Goal: Information Seeking & Learning: Learn about a topic

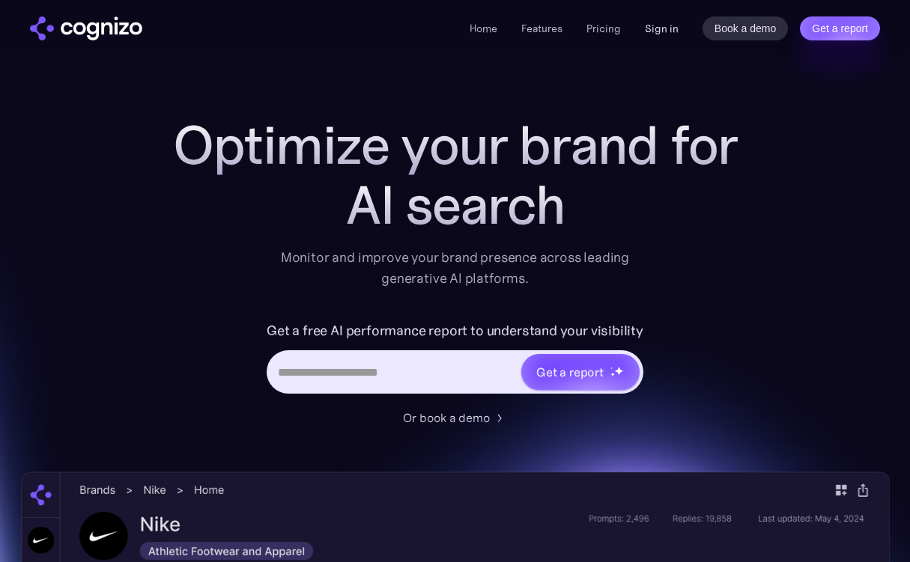
click at [669, 27] on link "Sign in" at bounding box center [662, 28] width 34 height 18
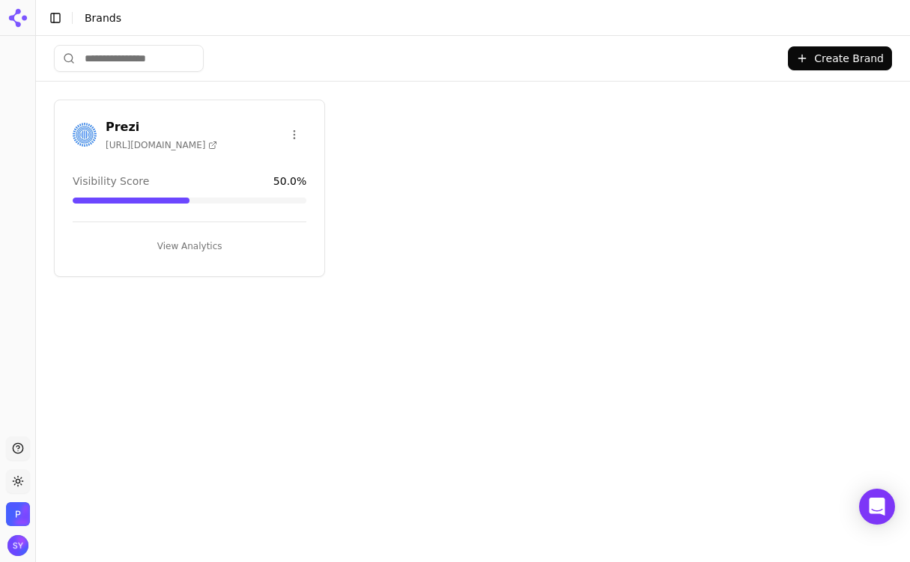
click at [177, 240] on button "View Analytics" at bounding box center [190, 246] width 234 height 24
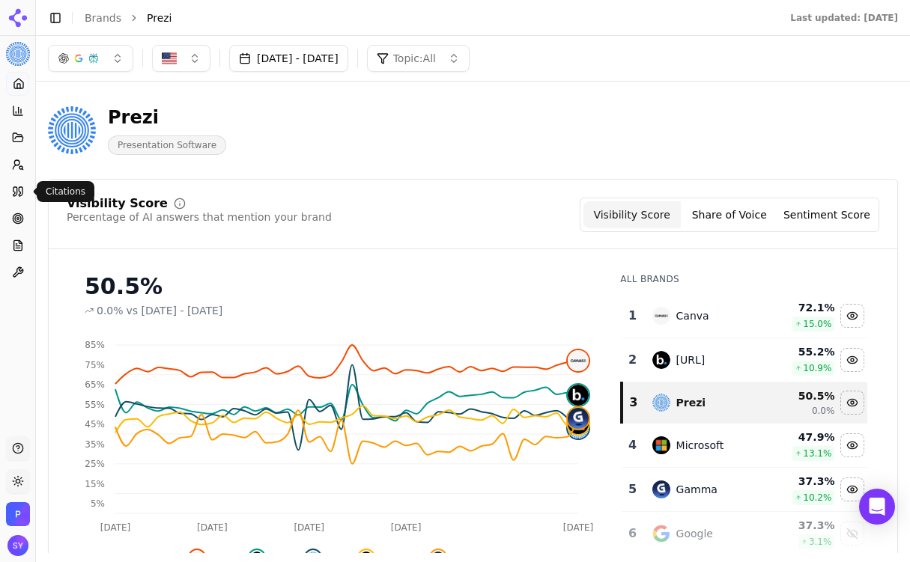
click at [17, 199] on link "Citations" at bounding box center [17, 192] width 23 height 24
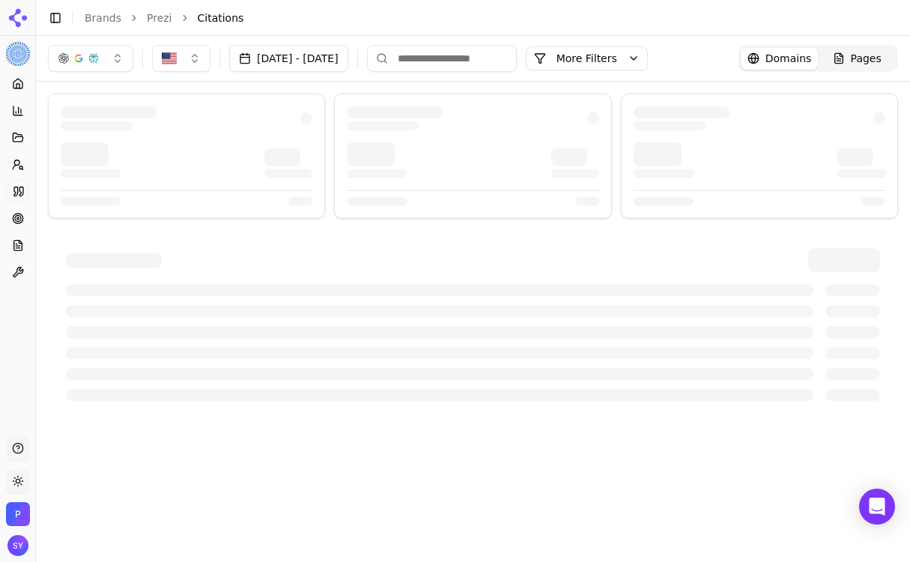
click at [639, 61] on button "More Filters" at bounding box center [586, 58] width 122 height 24
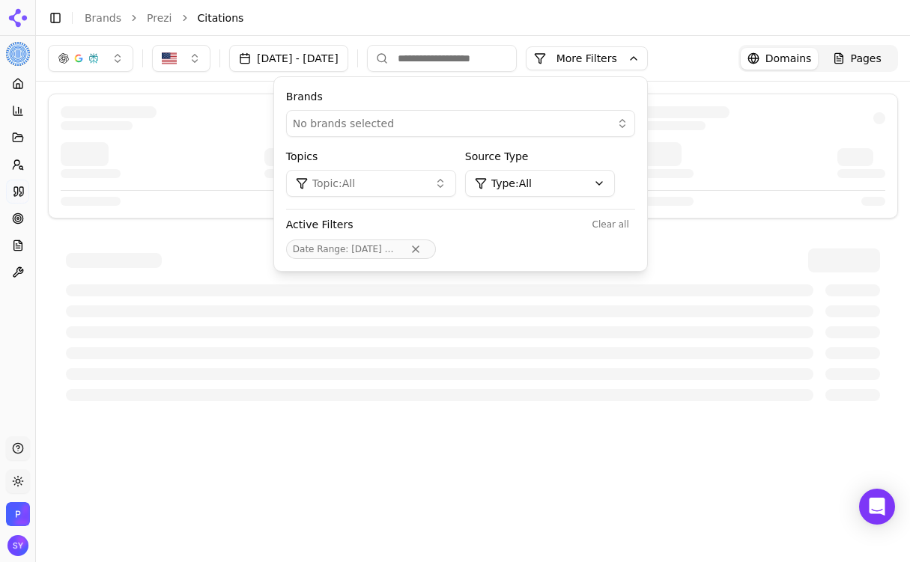
click at [552, 195] on html "Prezi Platform Home Competition Topics Prompts Citations Optimize Reports Toolb…" at bounding box center [455, 281] width 910 height 562
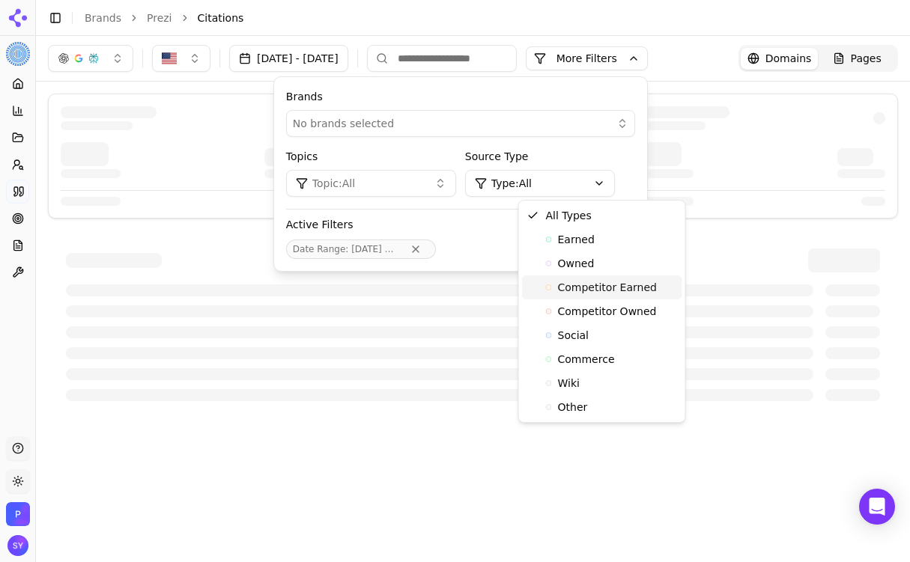
click at [591, 288] on span "Competitor Earned" at bounding box center [607, 287] width 99 height 15
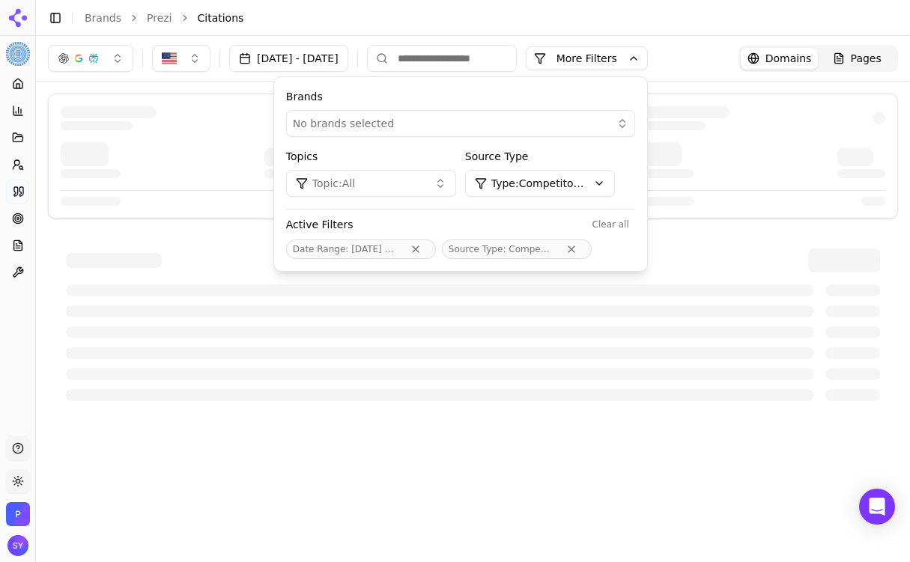
click at [612, 187] on html "Prezi Platform Home Competition Topics Prompts Citations Optimize Reports Toolb…" at bounding box center [455, 281] width 910 height 562
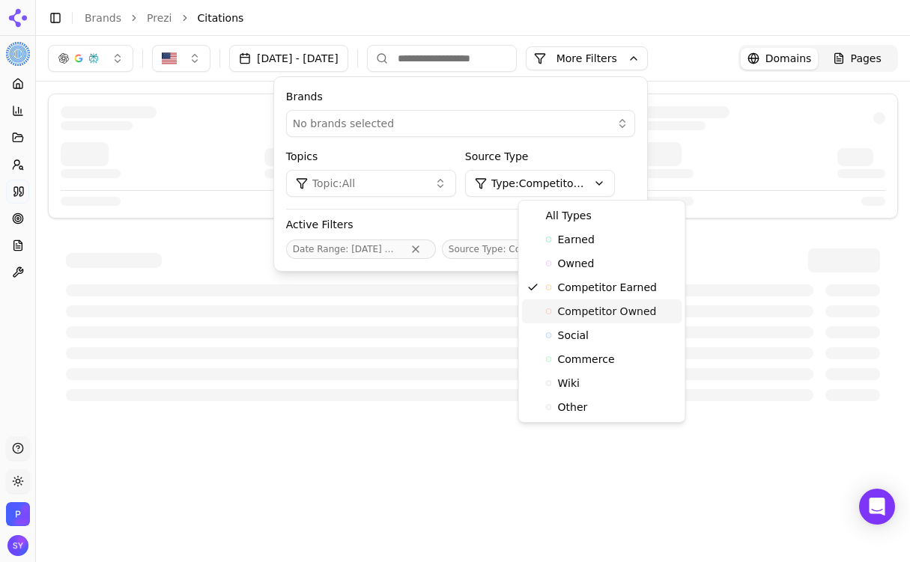
click at [615, 317] on span "Competitor Owned" at bounding box center [607, 311] width 99 height 15
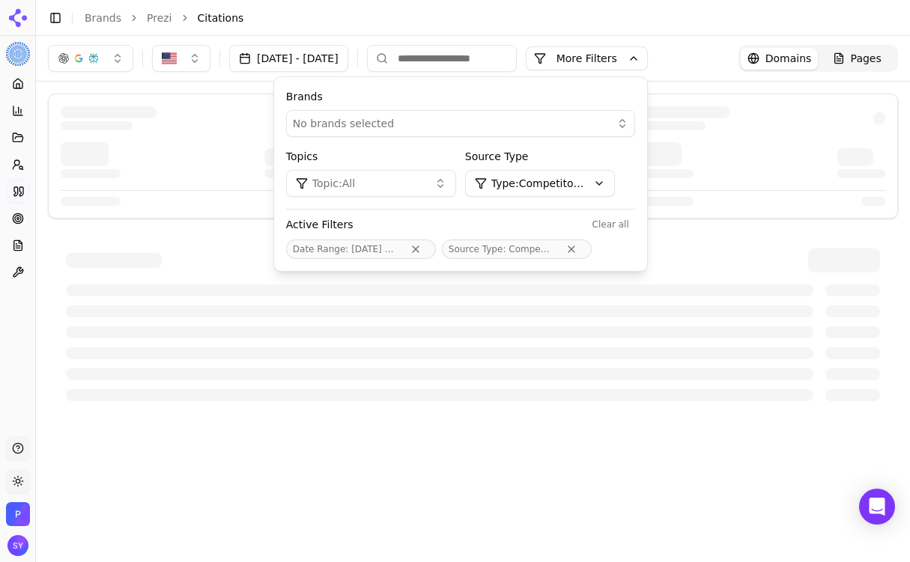
click at [669, 320] on div at bounding box center [473, 342] width 814 height 117
click at [672, 317] on div at bounding box center [473, 342] width 814 height 117
click at [529, 117] on div "No brands selected" at bounding box center [450, 123] width 314 height 15
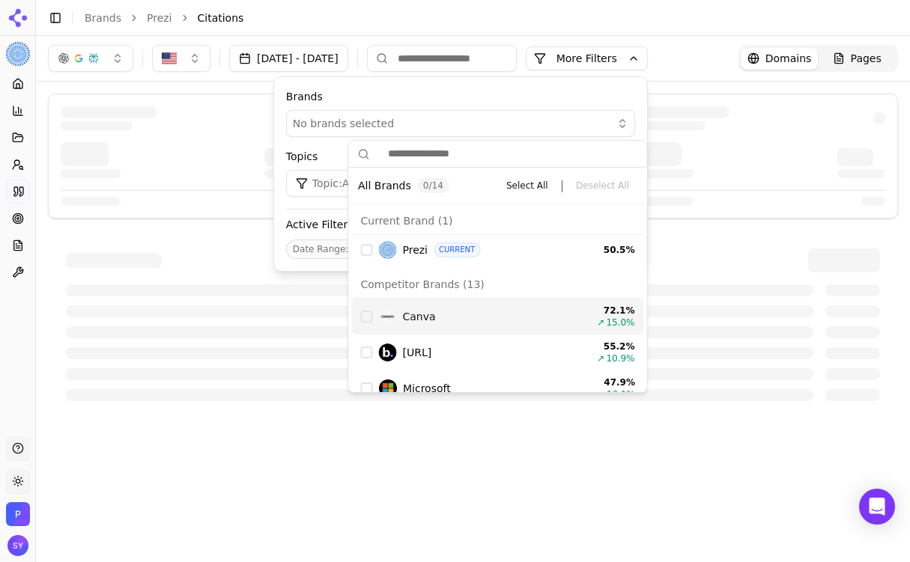
click at [377, 311] on div "Canva 72.1 % ↗ 15.0 %" at bounding box center [498, 317] width 292 height 36
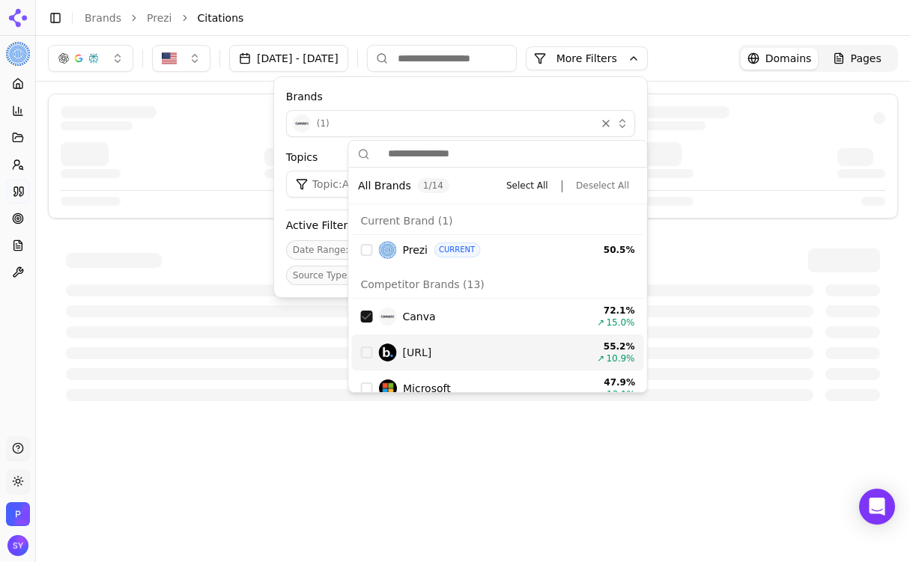
click at [390, 343] on div "Beautiful.ai 55.2 % ↗ 10.9 %" at bounding box center [498, 353] width 292 height 36
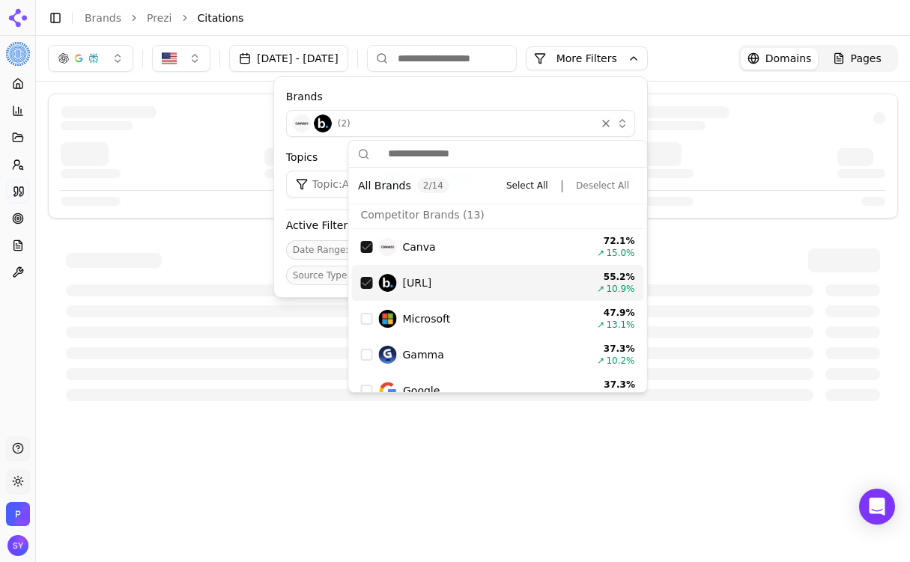
scroll to position [73, 0]
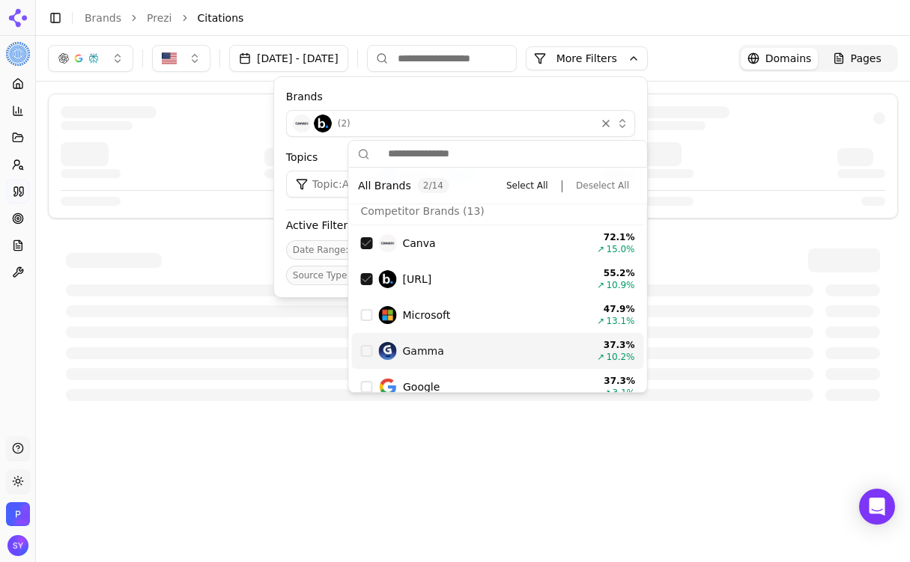
click at [396, 350] on img "Suggestions" at bounding box center [388, 351] width 18 height 18
click at [635, 244] on div "Date Range : Aug 17 - Sep 30 Brands : 3 selected Source Type : Competitor_owned" at bounding box center [460, 262] width 349 height 45
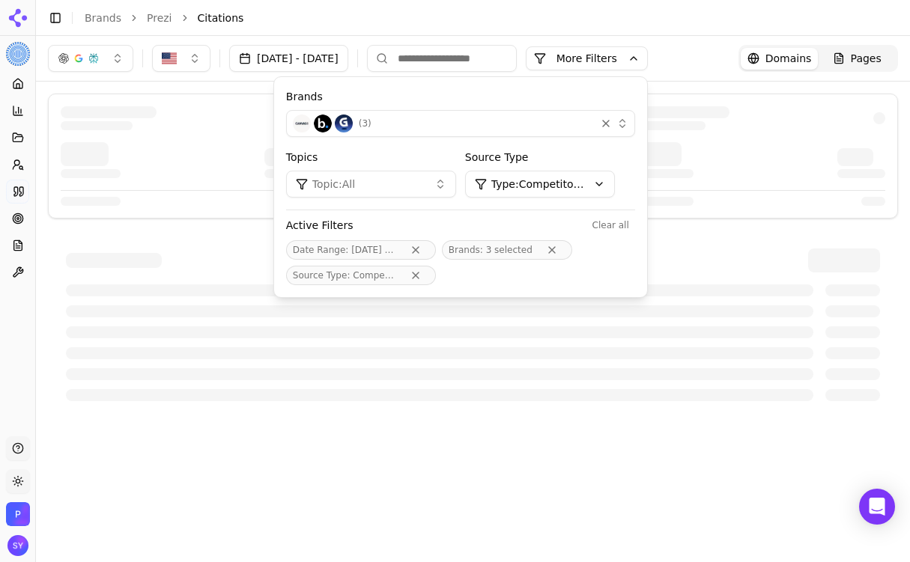
click at [568, 376] on div at bounding box center [439, 374] width 747 height 12
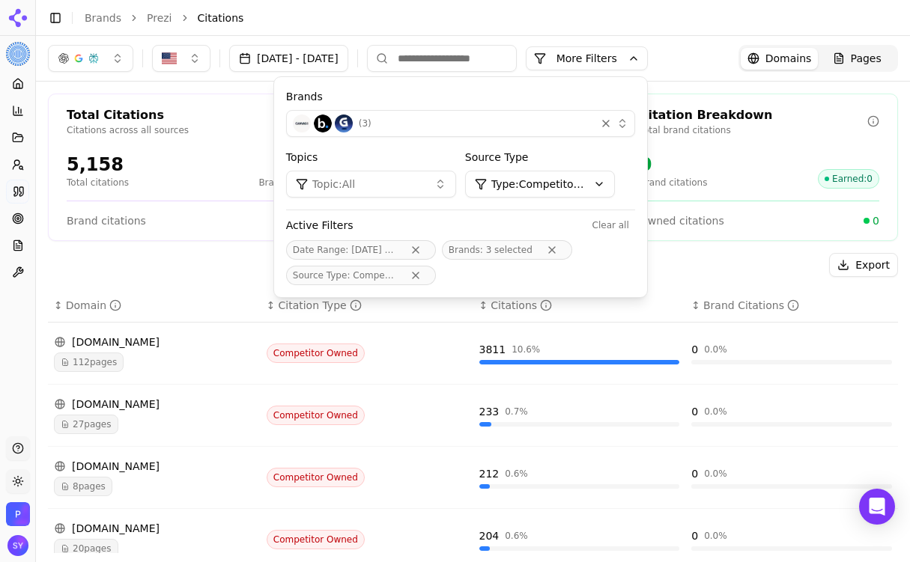
click at [811, 233] on div "Citation Breakdown Total brand citations 0 Brand citations Earned : 0 Owned cit…" at bounding box center [759, 167] width 277 height 147
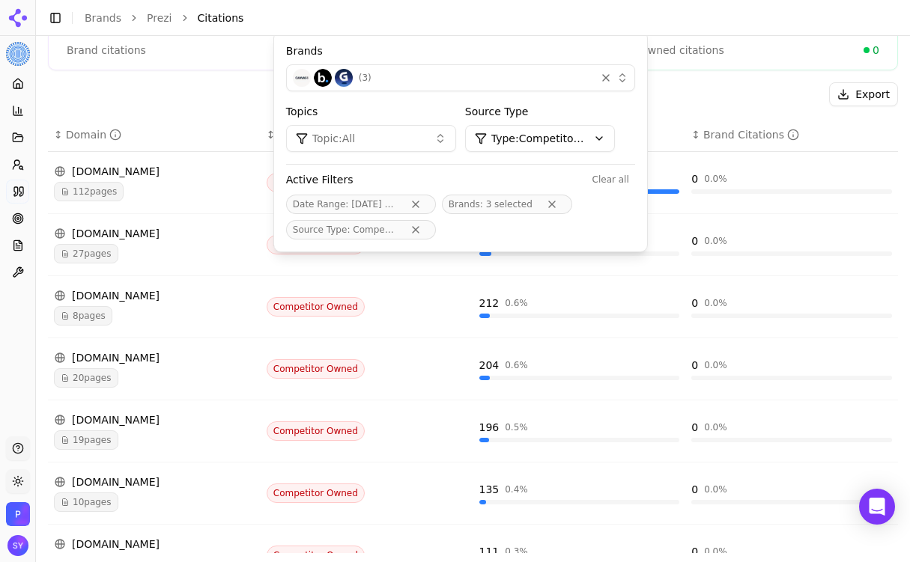
scroll to position [173, 0]
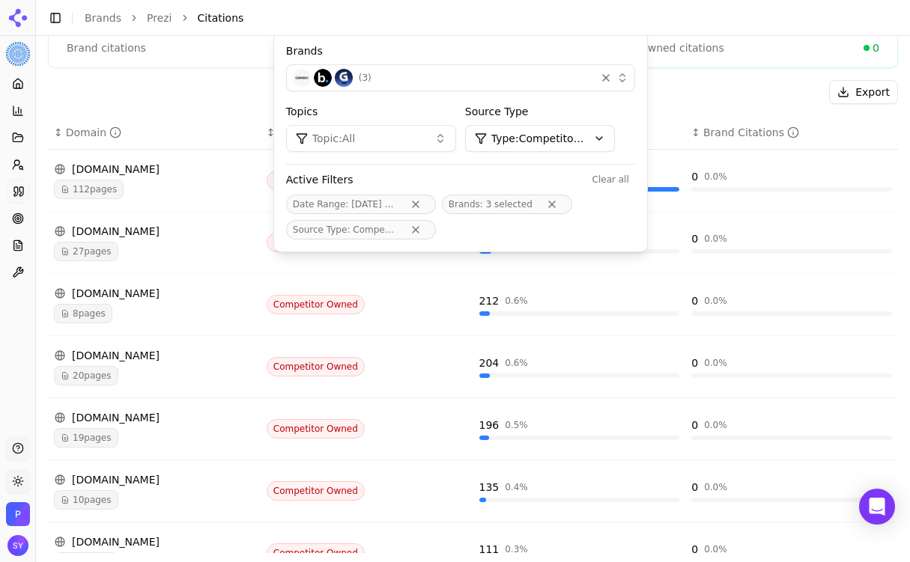
click at [189, 359] on div "gamma.app" at bounding box center [154, 355] width 201 height 15
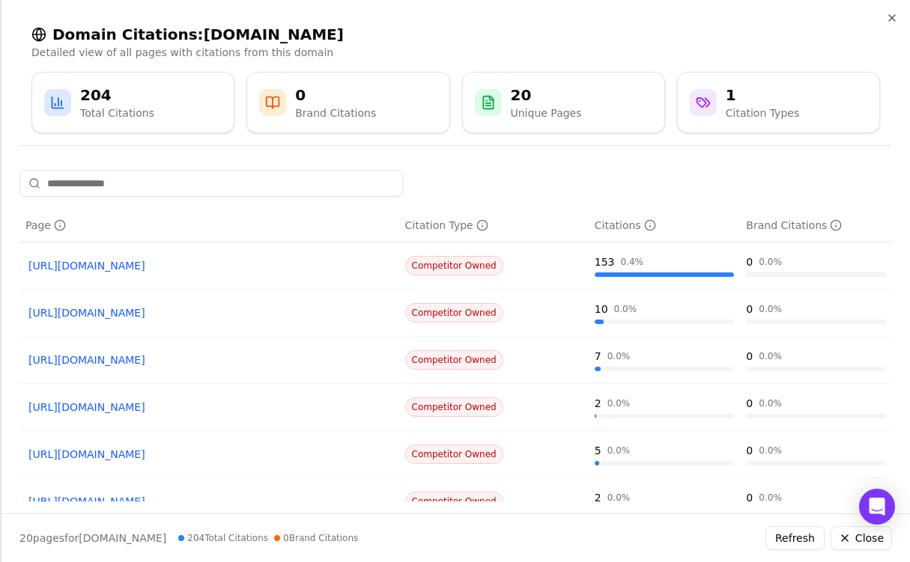
click at [171, 317] on link "https://gamma.app/products/presentations" at bounding box center [209, 312] width 362 height 15
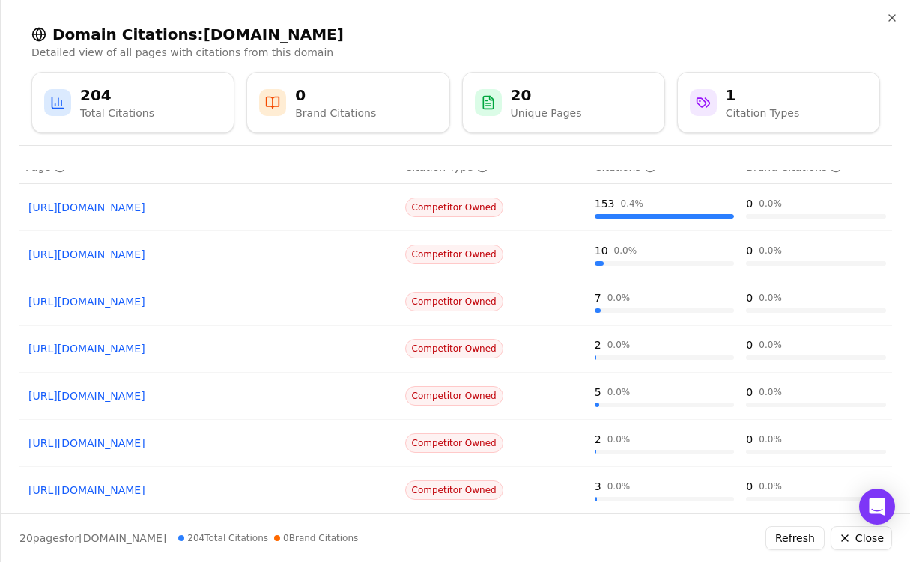
scroll to position [60, 0]
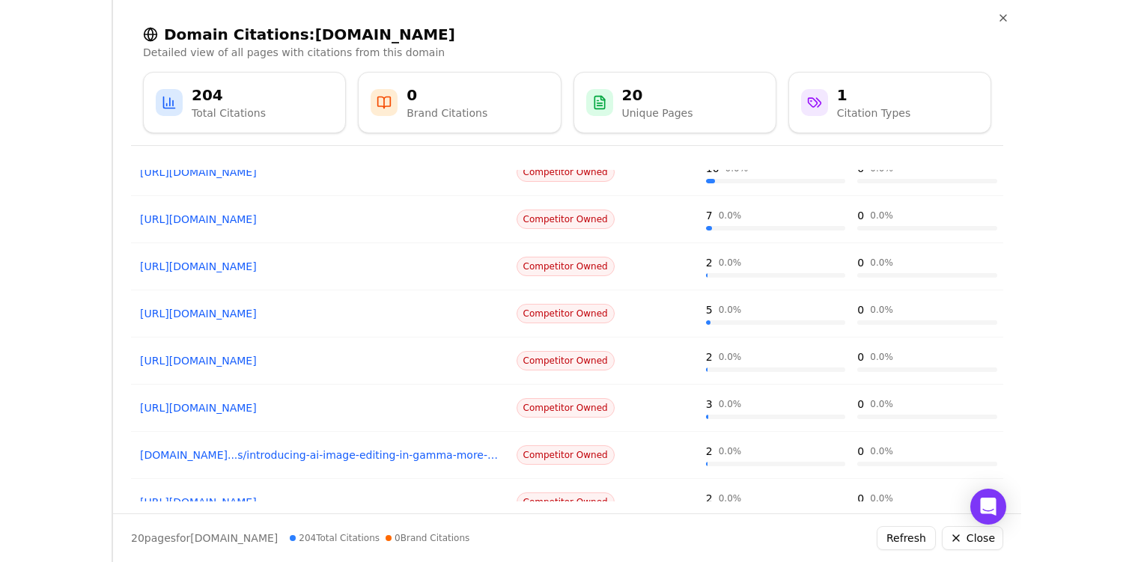
scroll to position [147, 0]
